Goal: Information Seeking & Learning: Learn about a topic

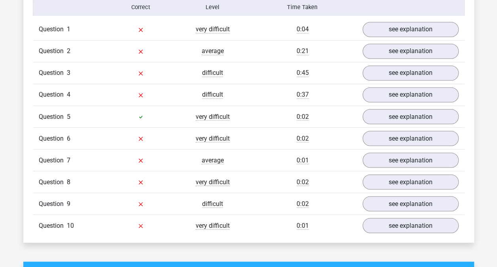
scroll to position [642, 0]
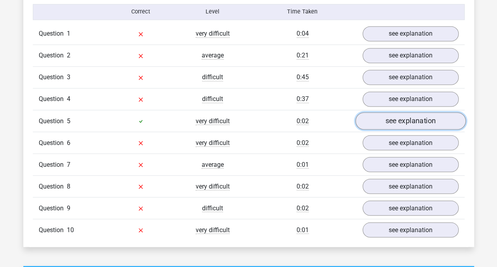
click at [394, 122] on link "see explanation" at bounding box center [410, 120] width 110 height 17
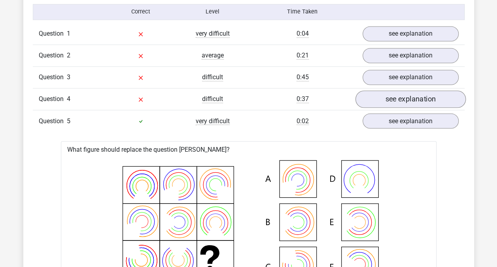
drag, startPoint x: 396, startPoint y: 104, endPoint x: 397, endPoint y: 94, distance: 10.7
click at [397, 94] on div "Question 4 difficult 0:37 see explanation" at bounding box center [249, 99] width 432 height 22
click at [397, 94] on link "see explanation" at bounding box center [410, 98] width 110 height 17
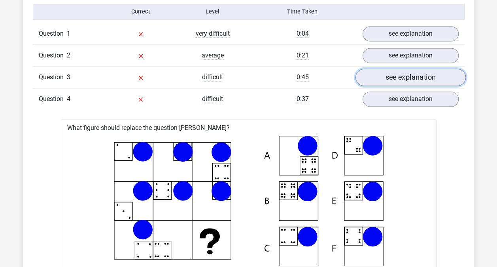
click at [400, 81] on link "see explanation" at bounding box center [410, 76] width 110 height 17
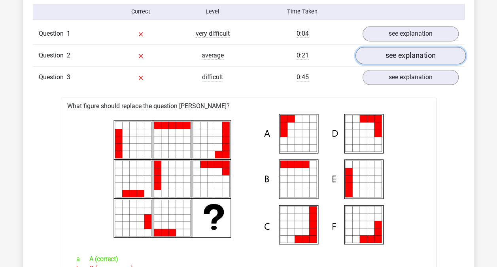
click at [405, 58] on link "see explanation" at bounding box center [410, 55] width 110 height 17
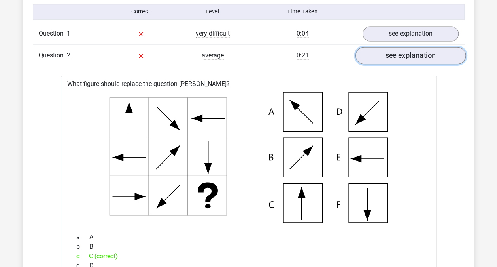
scroll to position [613, 0]
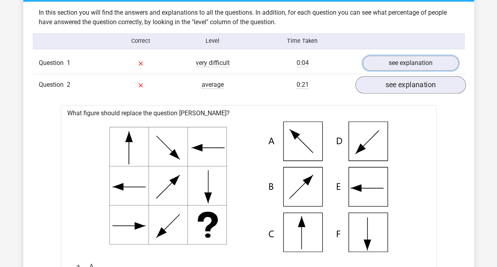
click at [405, 58] on link "see explanation" at bounding box center [411, 62] width 96 height 15
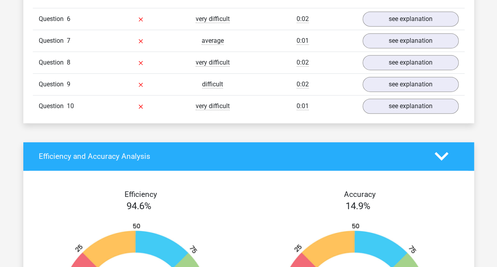
scroll to position [3079, 0]
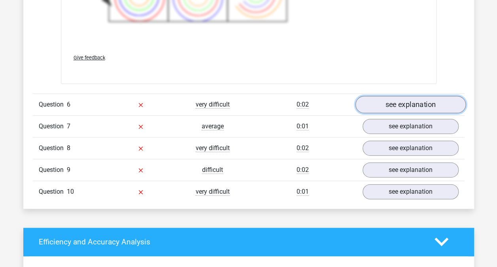
click at [404, 97] on link "see explanation" at bounding box center [410, 104] width 110 height 17
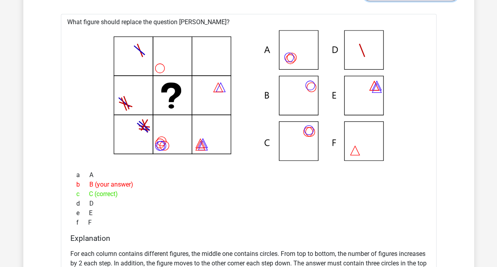
scroll to position [3387, 0]
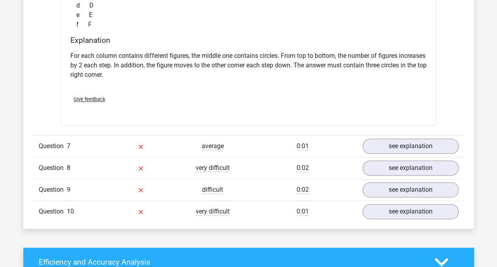
click at [356, 63] on p "For each column contains different figures, the middle one contains circles. Fr…" at bounding box center [248, 65] width 357 height 28
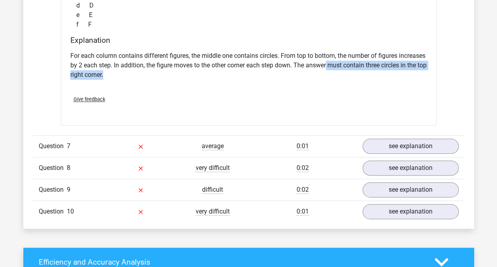
drag, startPoint x: 356, startPoint y: 63, endPoint x: 362, endPoint y: 66, distance: 7.1
click at [362, 66] on p "For each column contains different figures, the middle one contains circles. Fr…" at bounding box center [248, 65] width 357 height 28
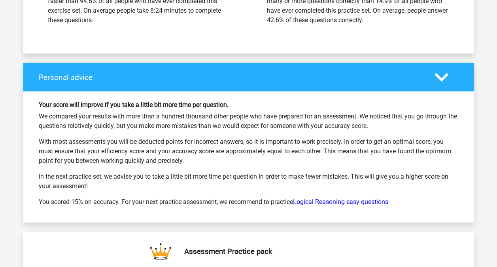
scroll to position [3838, 0]
